Goal: Information Seeking & Learning: Learn about a topic

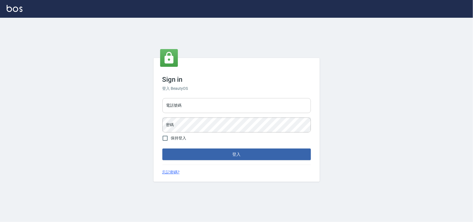
click at [213, 111] on input "電話號碼" at bounding box center [236, 105] width 148 height 15
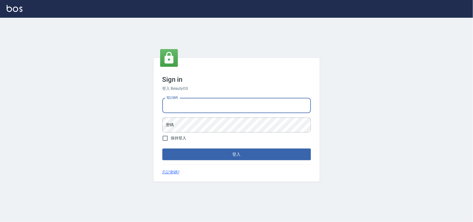
click at [213, 113] on div "電話號碼 電話號碼 密碼 密碼" at bounding box center [236, 115] width 153 height 39
type input "0985335300"
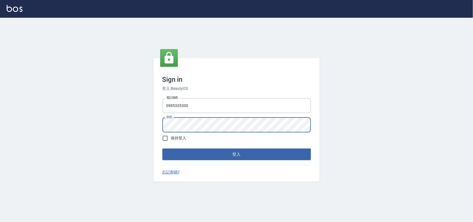
click at [162, 148] on button "登入" at bounding box center [236, 154] width 148 height 12
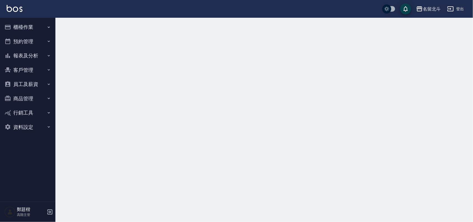
click at [18, 56] on button "報表及分析" at bounding box center [27, 55] width 51 height 14
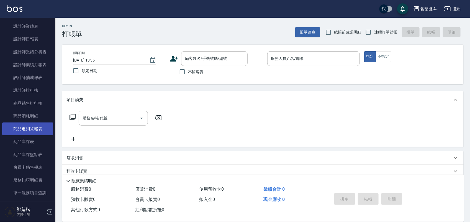
scroll to position [242, 0]
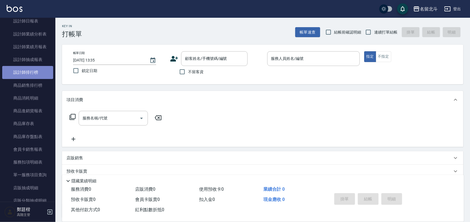
click at [41, 73] on link "設計師排行榜" at bounding box center [27, 72] width 51 height 13
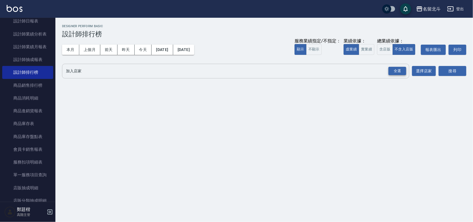
click at [401, 69] on div "全選" at bounding box center [397, 71] width 18 height 9
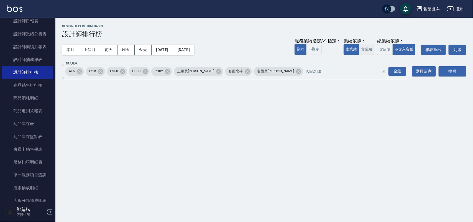
click at [372, 50] on button "實業績" at bounding box center [367, 49] width 16 height 11
click at [453, 74] on button "搜尋" at bounding box center [452, 71] width 28 height 10
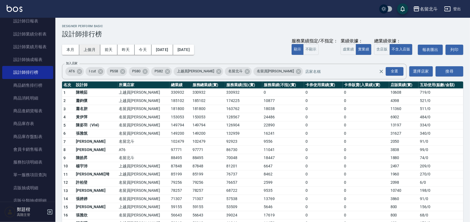
click at [94, 52] on button "上個月" at bounding box center [89, 50] width 21 height 10
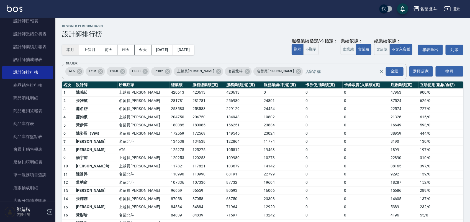
click at [71, 46] on button "本月" at bounding box center [70, 50] width 17 height 10
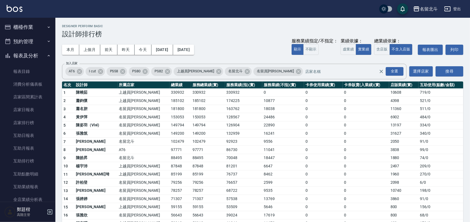
drag, startPoint x: 31, startPoint y: 52, endPoint x: 31, endPoint y: 45, distance: 6.9
click at [31, 52] on button "報表及分析" at bounding box center [27, 55] width 51 height 14
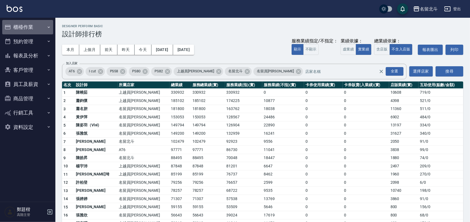
drag, startPoint x: 38, startPoint y: 22, endPoint x: 38, endPoint y: 24, distance: 2.8
click at [38, 24] on button "櫃檯作業" at bounding box center [27, 27] width 51 height 14
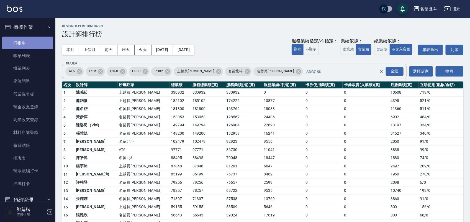
click at [39, 39] on link "打帳單" at bounding box center [27, 43] width 51 height 13
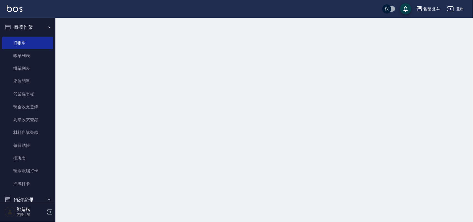
click at [40, 26] on button "櫃檯作業" at bounding box center [27, 27] width 51 height 14
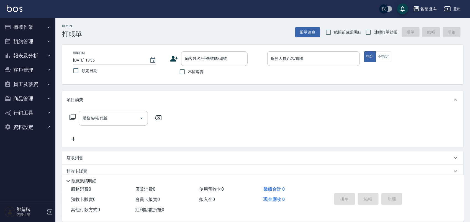
click at [279, 3] on div "名[PERSON_NAME]出" at bounding box center [235, 9] width 470 height 18
